Goal: Information Seeking & Learning: Find specific fact

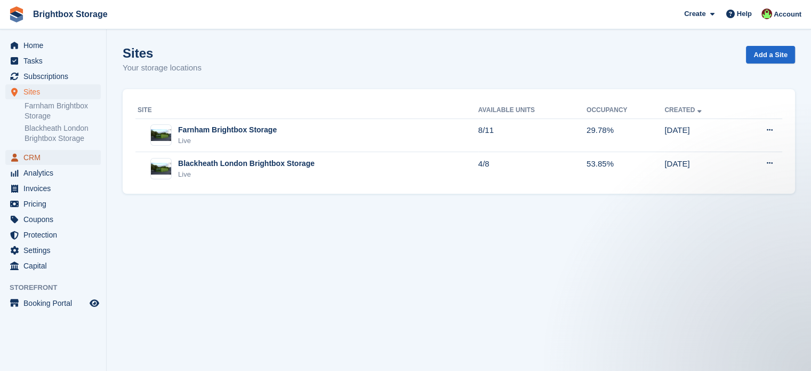
click at [45, 158] on span "CRM" at bounding box center [55, 157] width 64 height 15
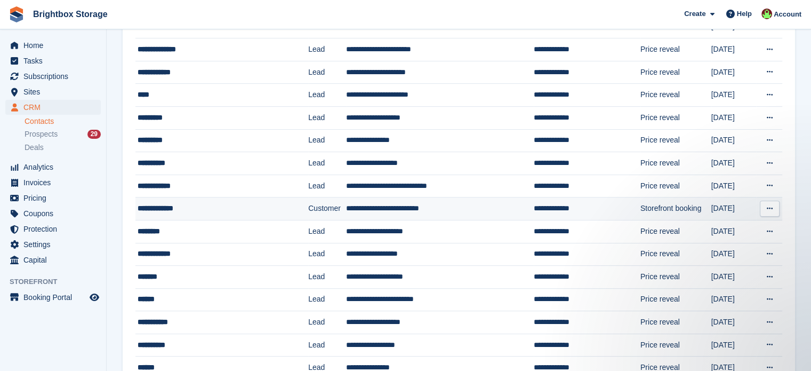
click at [237, 203] on div "**********" at bounding box center [211, 208] width 147 height 11
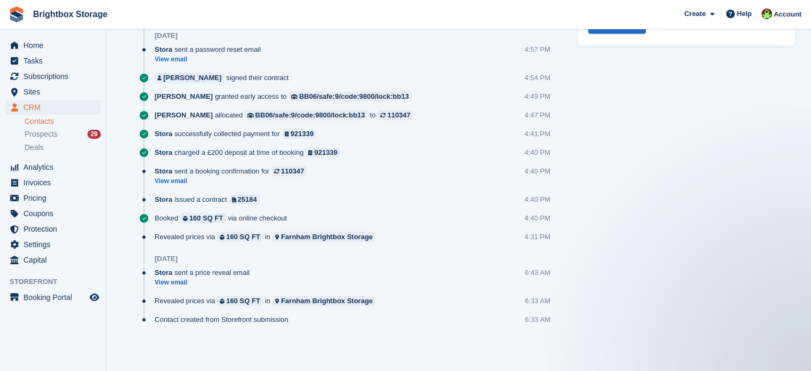
scroll to position [563, 0]
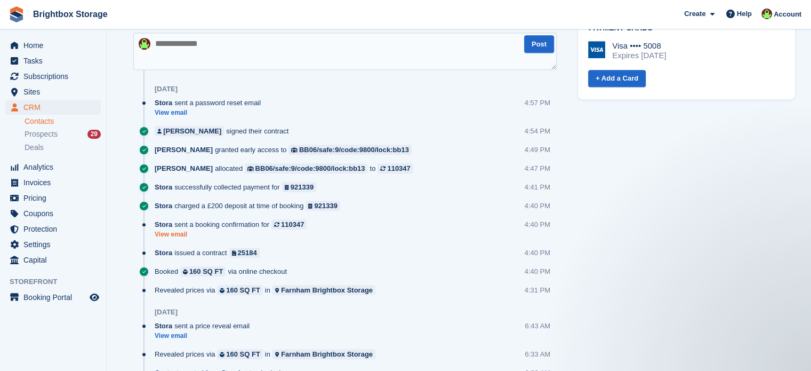
click at [177, 237] on link "View email" at bounding box center [233, 234] width 157 height 9
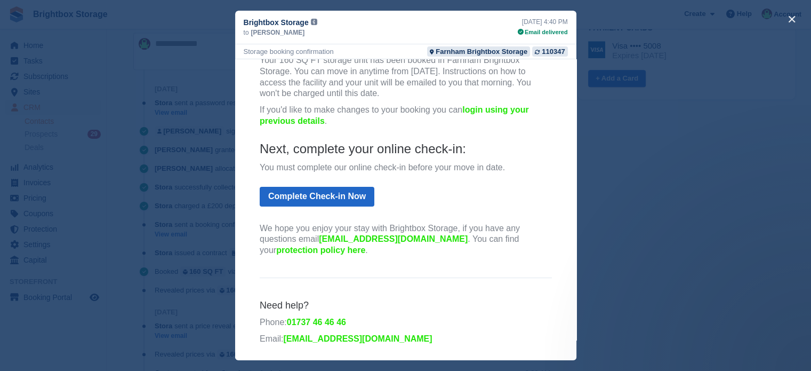
scroll to position [616, 0]
click at [633, 244] on div "close" at bounding box center [405, 185] width 811 height 371
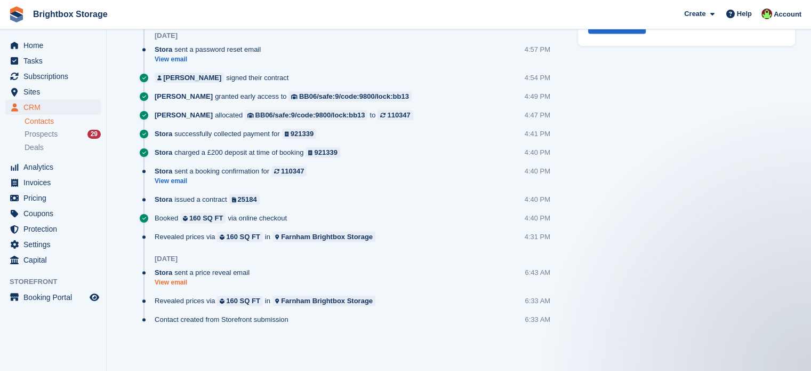
click at [174, 282] on link "View email" at bounding box center [205, 282] width 100 height 9
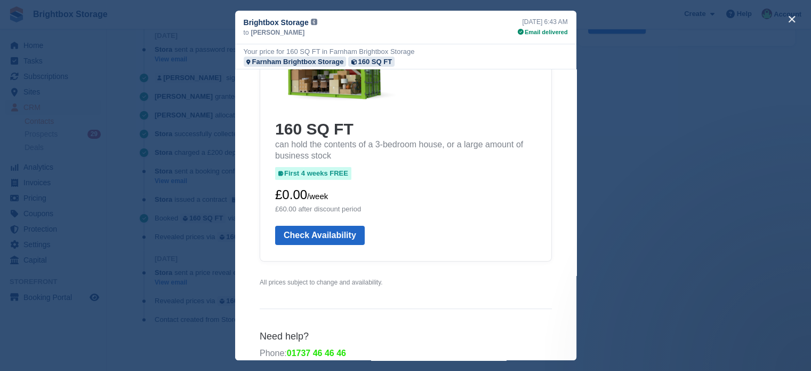
scroll to position [21, 0]
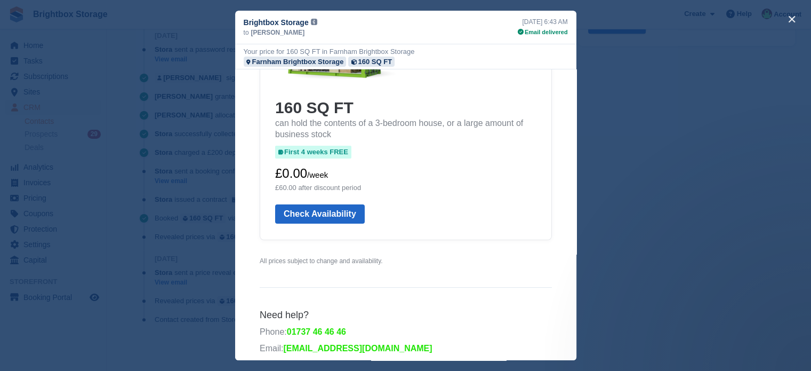
click at [657, 226] on div "close" at bounding box center [405, 185] width 811 height 371
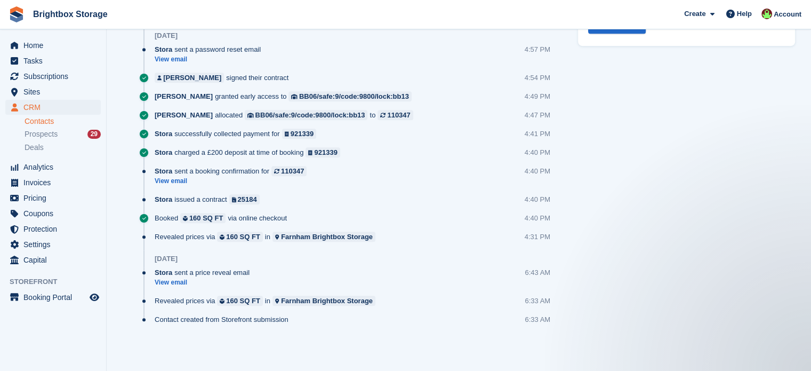
scroll to position [563, 0]
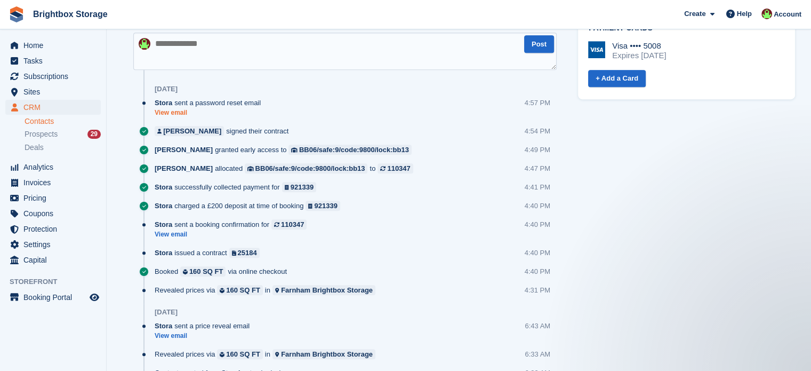
click at [181, 113] on link "View email" at bounding box center [210, 112] width 111 height 9
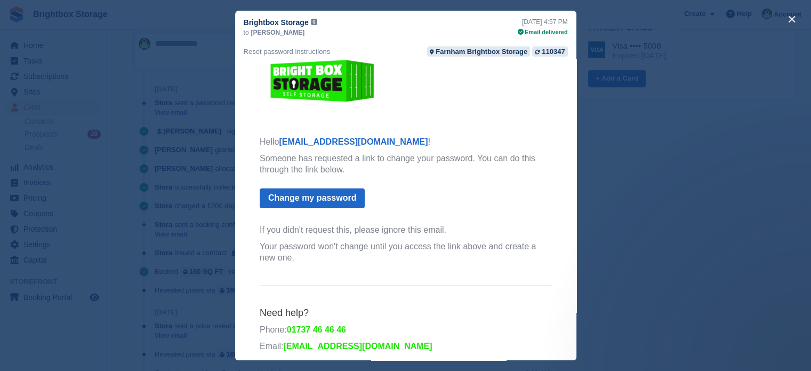
scroll to position [21, 0]
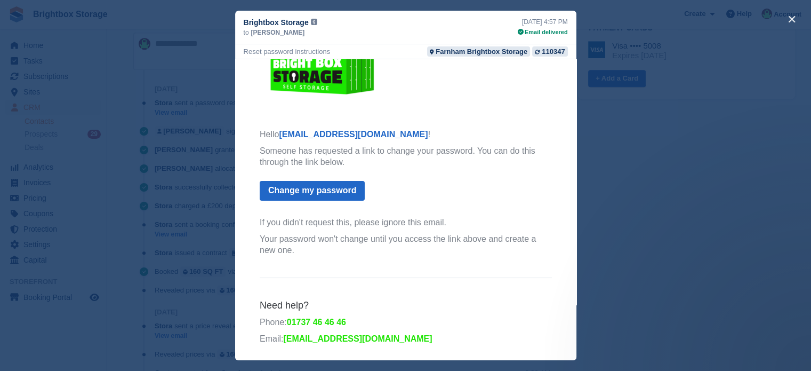
click at [631, 237] on div "close" at bounding box center [405, 185] width 811 height 371
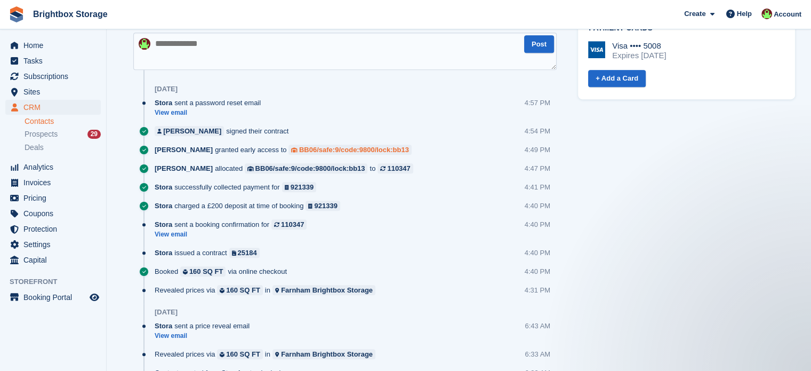
click at [299, 148] on div "BB06/safe:9/code:9800/lock:bb13" at bounding box center [354, 150] width 110 height 10
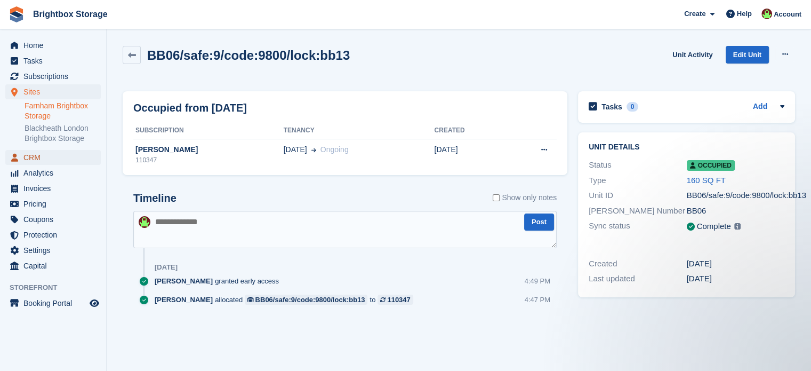
click at [29, 155] on span "CRM" at bounding box center [55, 157] width 64 height 15
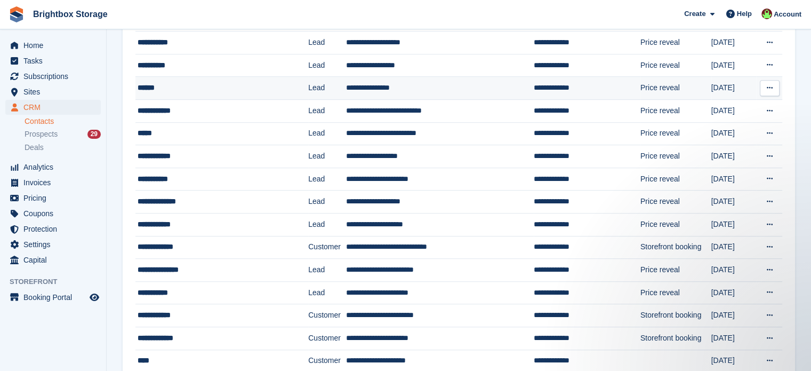
scroll to position [533, 0]
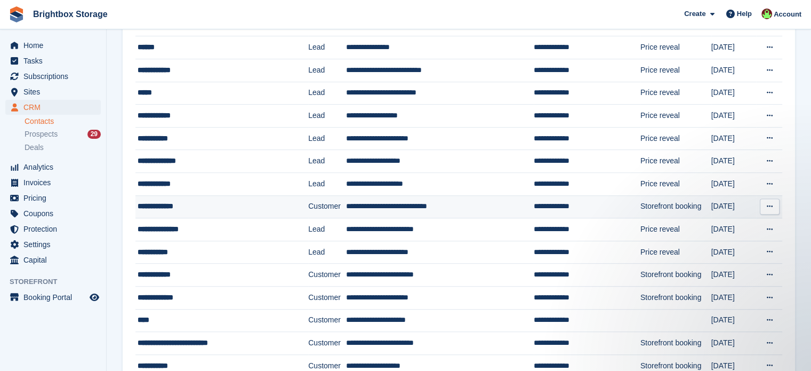
click at [245, 204] on div "**********" at bounding box center [211, 206] width 147 height 11
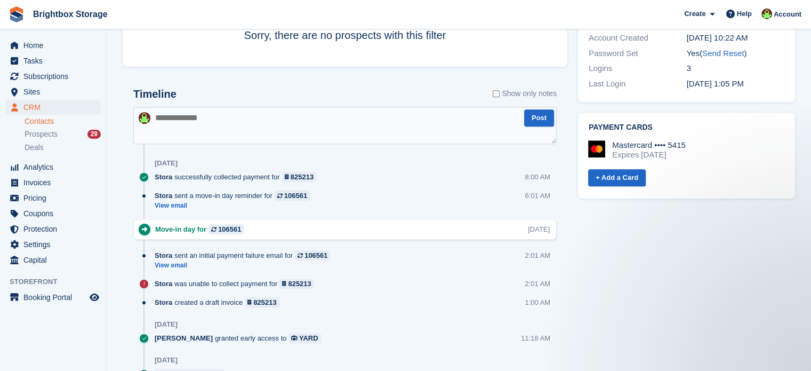
scroll to position [533, 0]
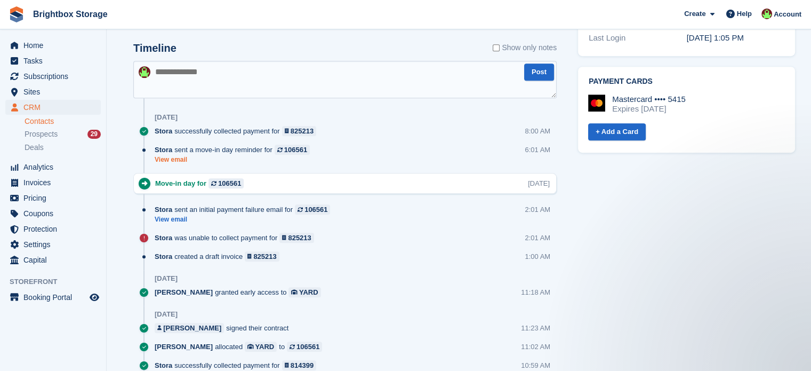
click at [180, 158] on link "View email" at bounding box center [235, 159] width 161 height 9
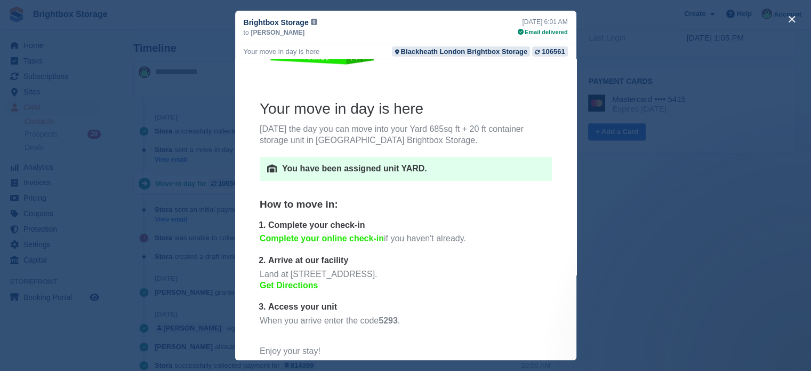
scroll to position [0, 0]
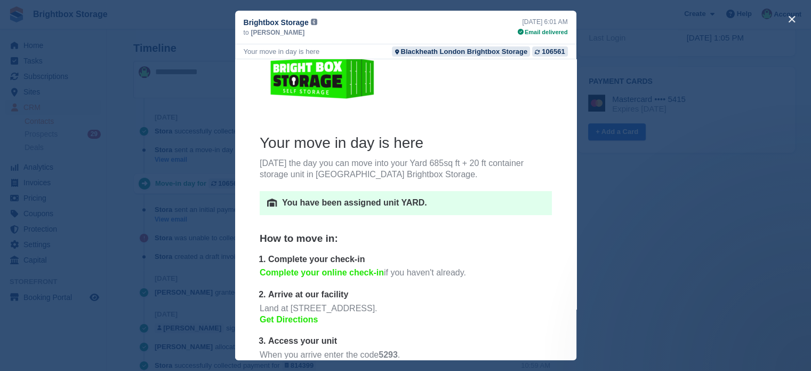
click at [602, 226] on div "close" at bounding box center [405, 185] width 811 height 371
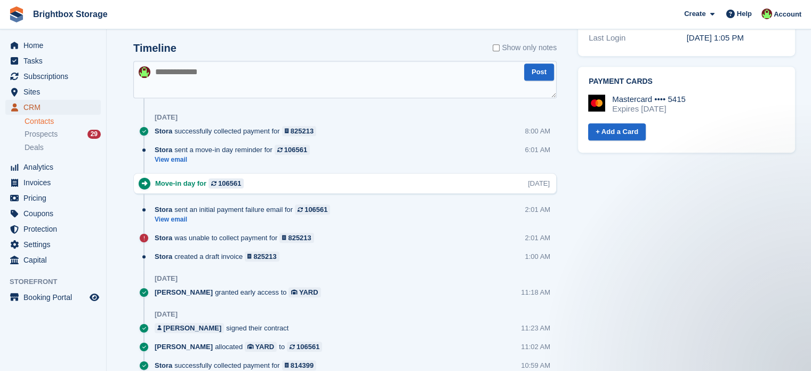
click at [43, 105] on span "CRM" at bounding box center [55, 107] width 64 height 15
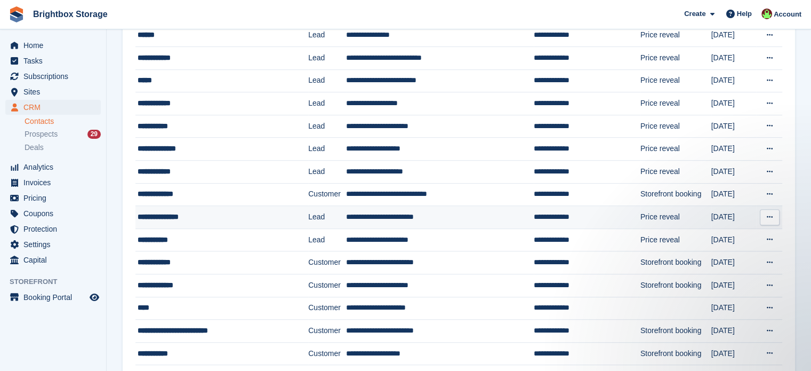
scroll to position [587, 0]
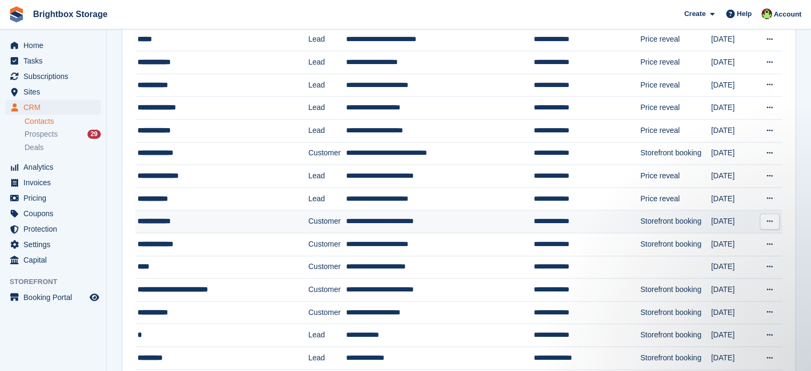
click at [277, 218] on div "**********" at bounding box center [211, 220] width 147 height 11
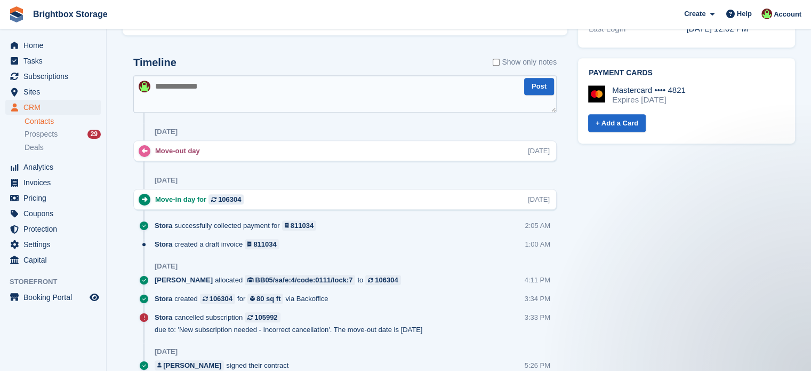
scroll to position [547, 0]
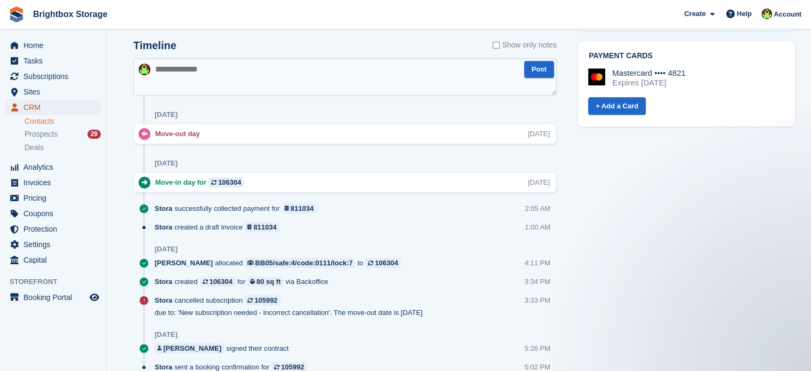
click at [48, 108] on span "CRM" at bounding box center [55, 107] width 64 height 15
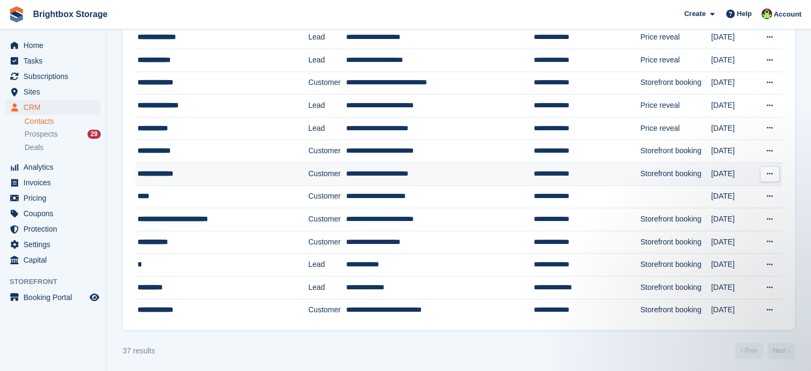
click at [309, 174] on td "Customer" at bounding box center [326, 174] width 37 height 23
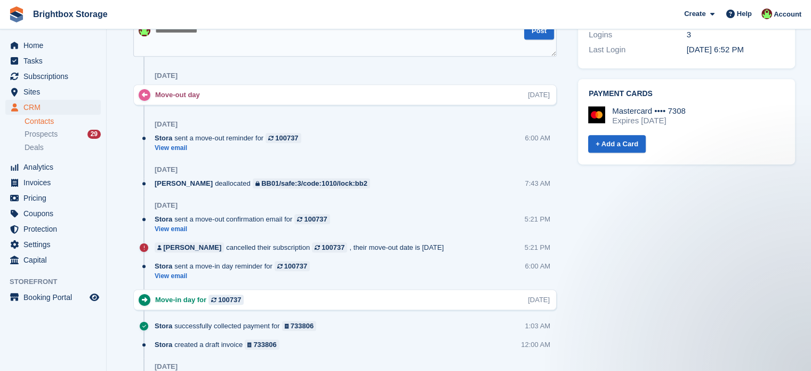
scroll to position [587, 0]
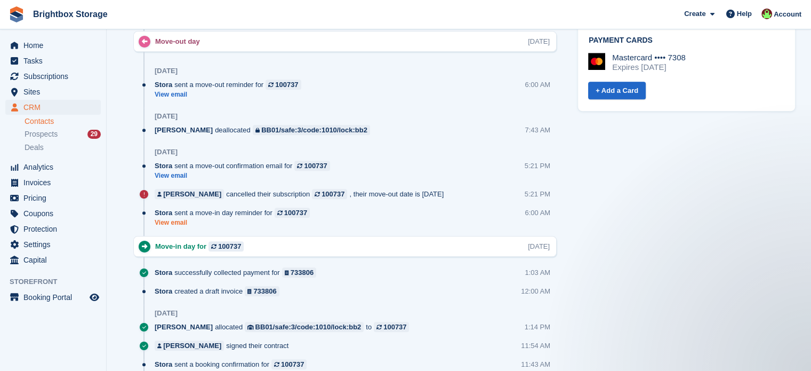
click at [177, 222] on link "View email" at bounding box center [235, 222] width 161 height 9
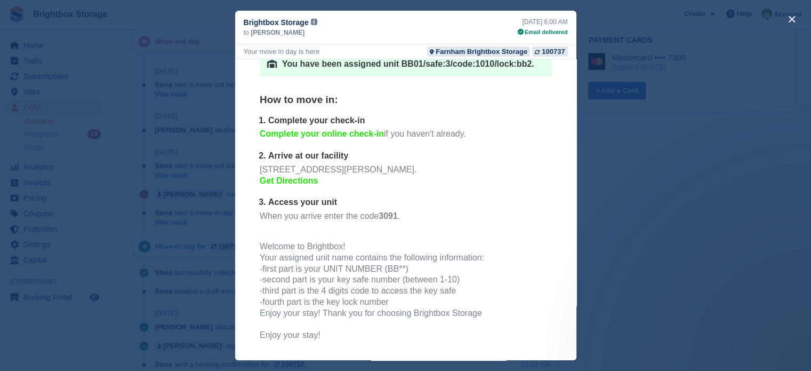
scroll to position [221, 0]
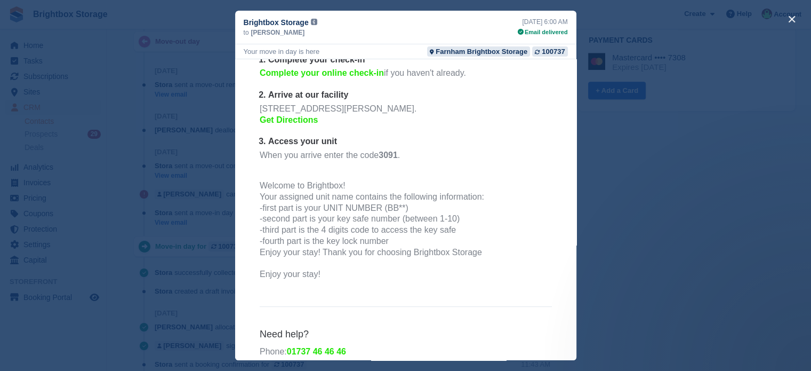
drag, startPoint x: 363, startPoint y: 239, endPoint x: 252, endPoint y: 197, distance: 118.9
click at [259, 197] on div "Welcome to Brightbox! Your assigned unit name contains the following informatio…" at bounding box center [405, 219] width 292 height 78
copy div "Your assigned unit name contains the following information: -first part is your…"
click at [623, 226] on div "close" at bounding box center [405, 185] width 811 height 371
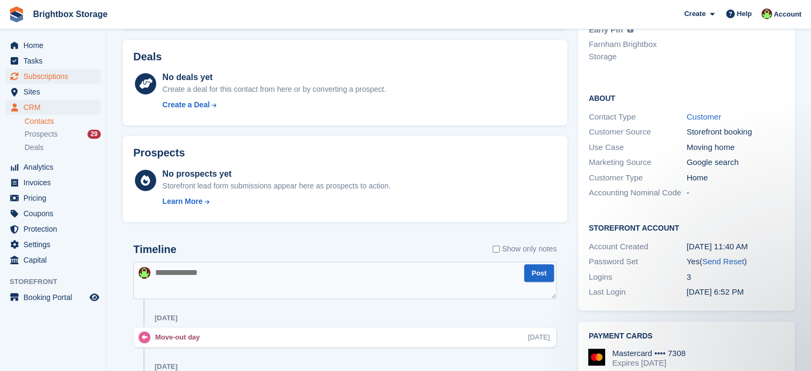
scroll to position [267, 0]
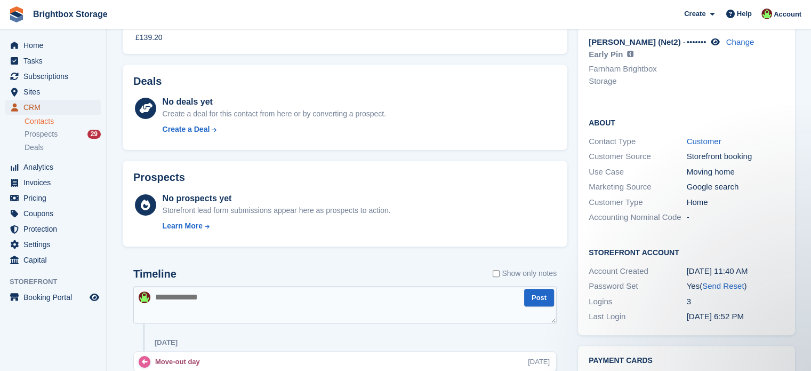
click at [38, 111] on span "CRM" at bounding box center [55, 107] width 64 height 15
